Goal: Use online tool/utility: Utilize a website feature to perform a specific function

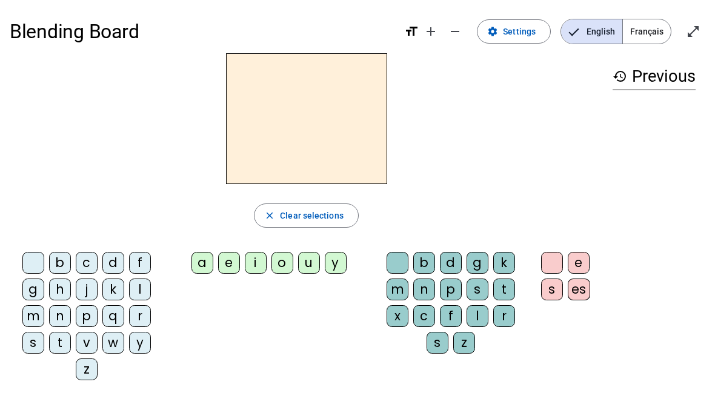
scroll to position [50, 9]
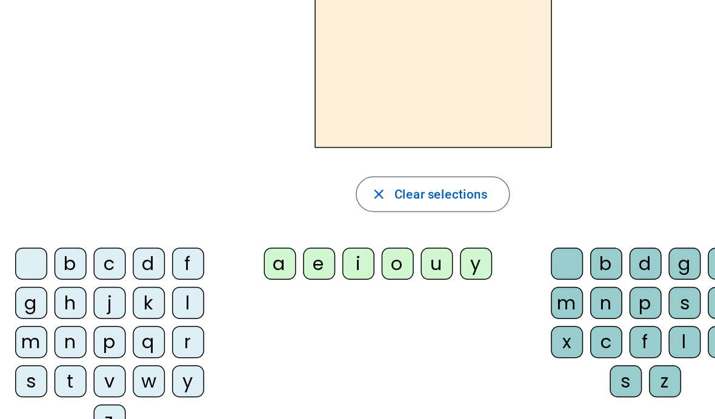
click at [22, 273] on div "m" at bounding box center [33, 267] width 22 height 22
click at [189, 214] on div "a e i o u y" at bounding box center [270, 216] width 205 height 36
click at [191, 218] on div "a" at bounding box center [202, 213] width 22 height 22
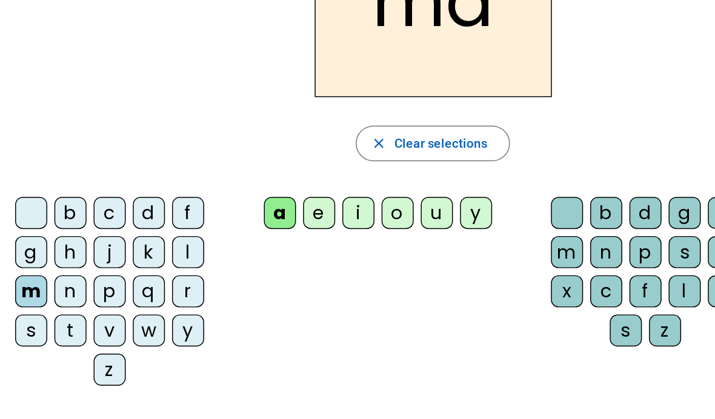
click at [49, 263] on letter-bubble "n" at bounding box center [62, 269] width 27 height 27
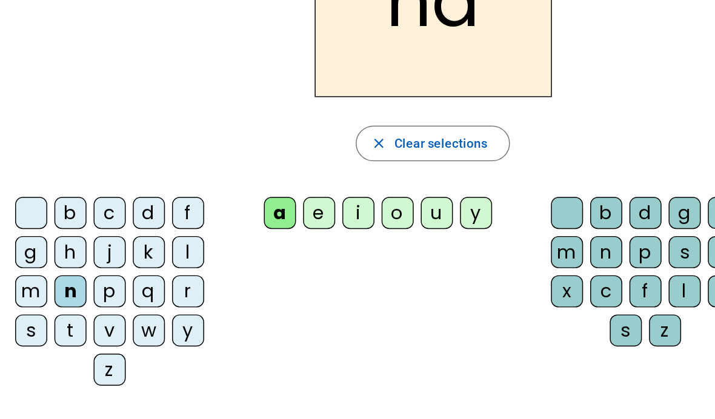
click at [49, 282] on div "t" at bounding box center [60, 293] width 22 height 22
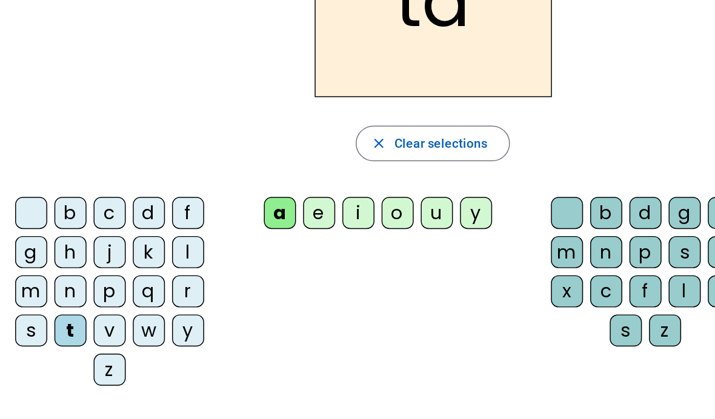
click at [129, 229] on div "l" at bounding box center [140, 240] width 22 height 22
click at [218, 202] on div "e" at bounding box center [229, 213] width 22 height 22
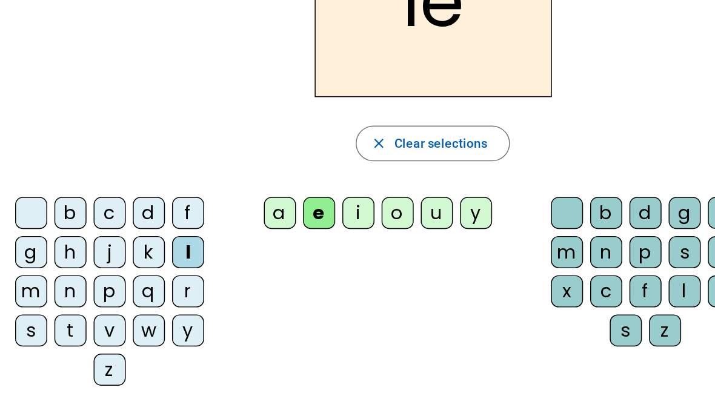
click at [298, 202] on div "u" at bounding box center [309, 213] width 22 height 22
click at [102, 202] on div "d" at bounding box center [113, 213] width 22 height 22
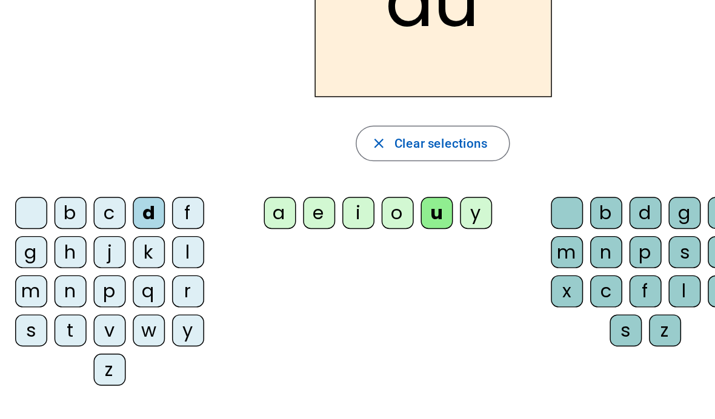
click at [218, 198] on div "a e i o u y" at bounding box center [270, 216] width 205 height 36
click at [218, 202] on div "e" at bounding box center [229, 213] width 22 height 22
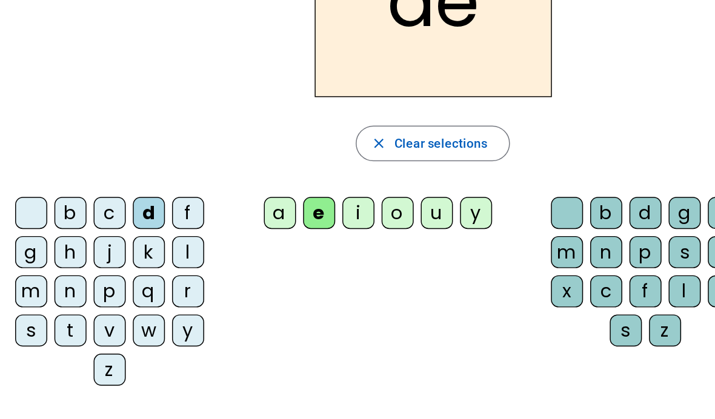
click at [22, 231] on div "g" at bounding box center [33, 240] width 22 height 22
click at [22, 256] on div "m" at bounding box center [33, 267] width 22 height 22
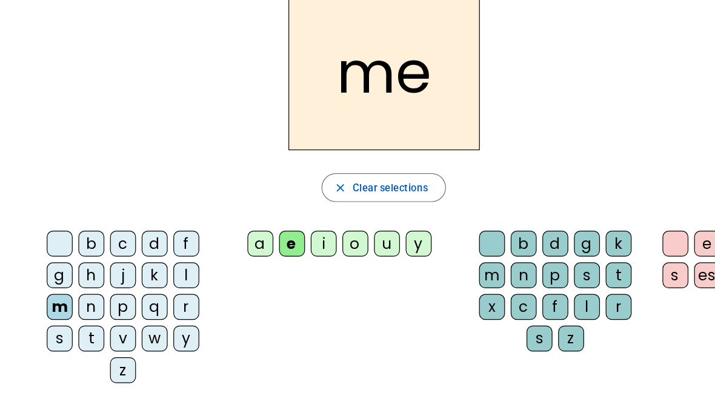
scroll to position [0, 0]
